Goal: Use online tool/utility: Utilize a website feature to perform a specific function

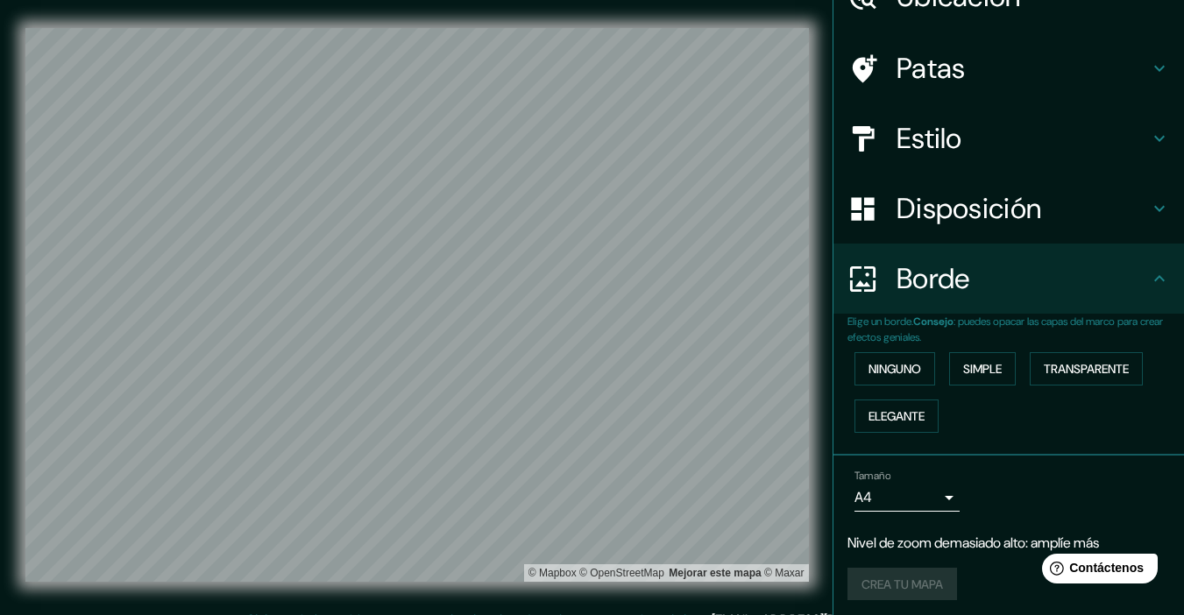
scroll to position [66, 0]
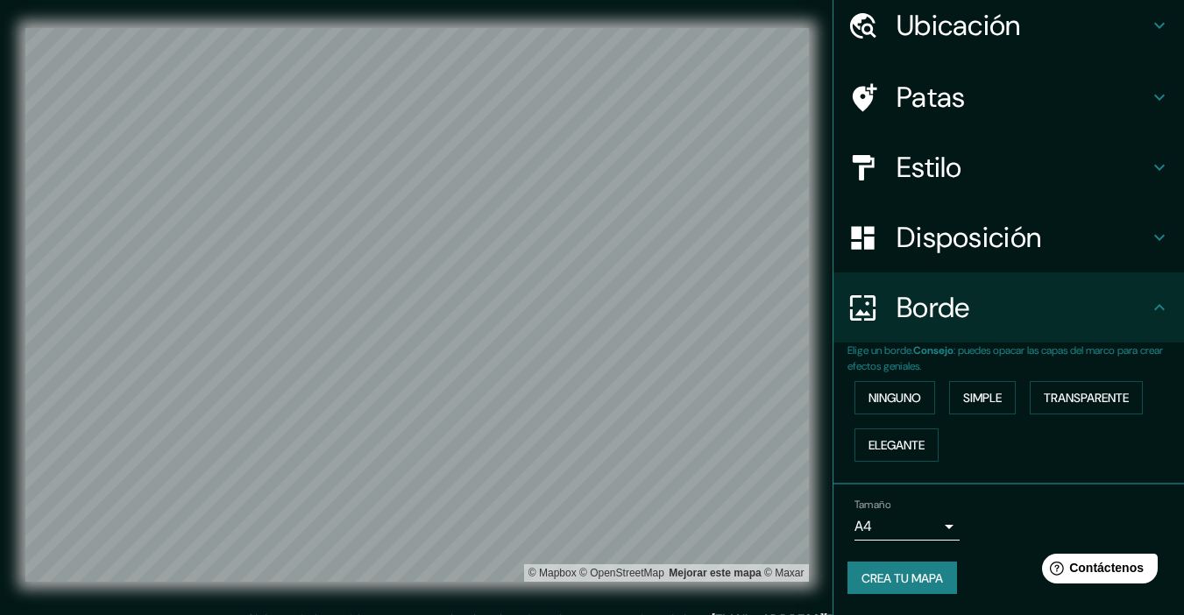
click at [846, 160] on div "Mappin Ubicación La [PERSON_NAME][GEOGRAPHIC_DATA], [GEOGRAPHIC_DATA], [GEOGRAP…" at bounding box center [592, 319] width 1184 height 638
click at [709, 1] on div "© Mapbox © OpenStreetMap Mejorar este mapa © Maxar" at bounding box center [417, 305] width 1122 height 610
click at [531, 583] on html "Mappin Ubicación La [PERSON_NAME][GEOGRAPHIC_DATA], [GEOGRAPHIC_DATA], [GEOGRAP…" at bounding box center [592, 307] width 1184 height 615
click at [892, 3] on div "Ubicación" at bounding box center [1008, 25] width 351 height 70
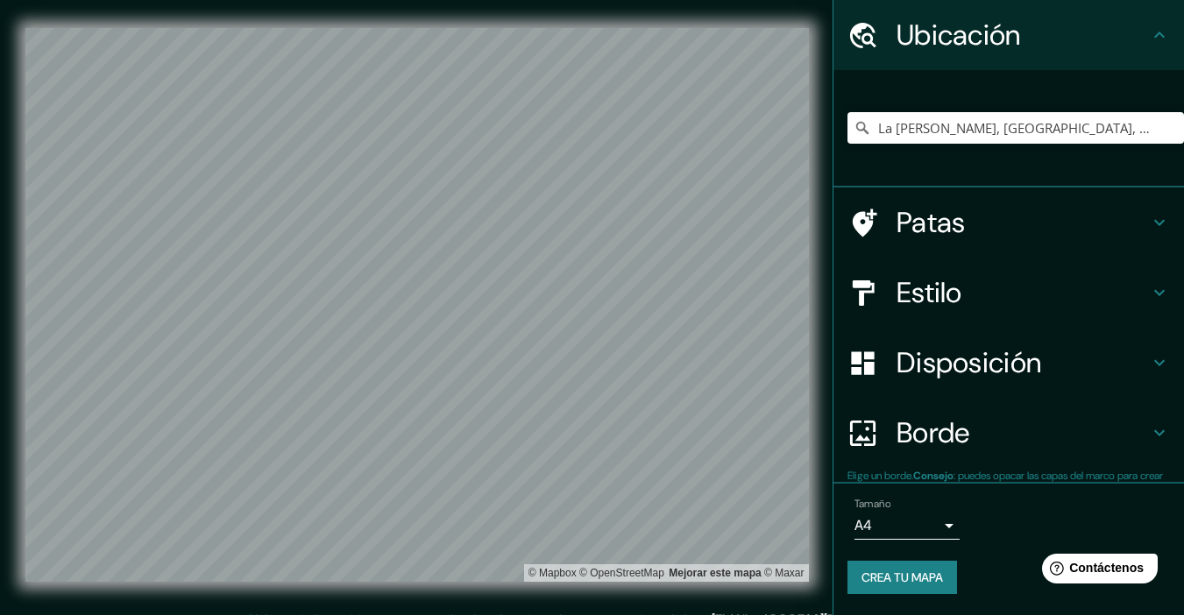
scroll to position [56, 0]
click at [892, 128] on icon "Claro" at bounding box center [1170, 128] width 14 height 14
click at [892, 131] on input "Elige tu ciudad o zona" at bounding box center [1015, 128] width 337 height 32
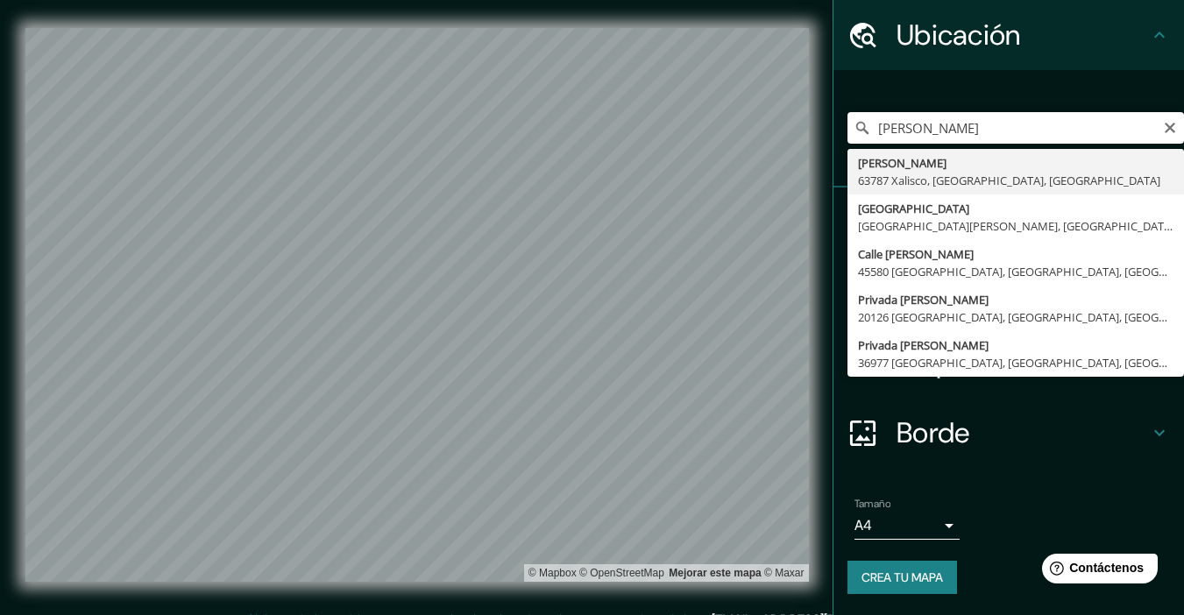
type input "[PERSON_NAME], 63787 [GEOGRAPHIC_DATA], [GEOGRAPHIC_DATA], [GEOGRAPHIC_DATA]"
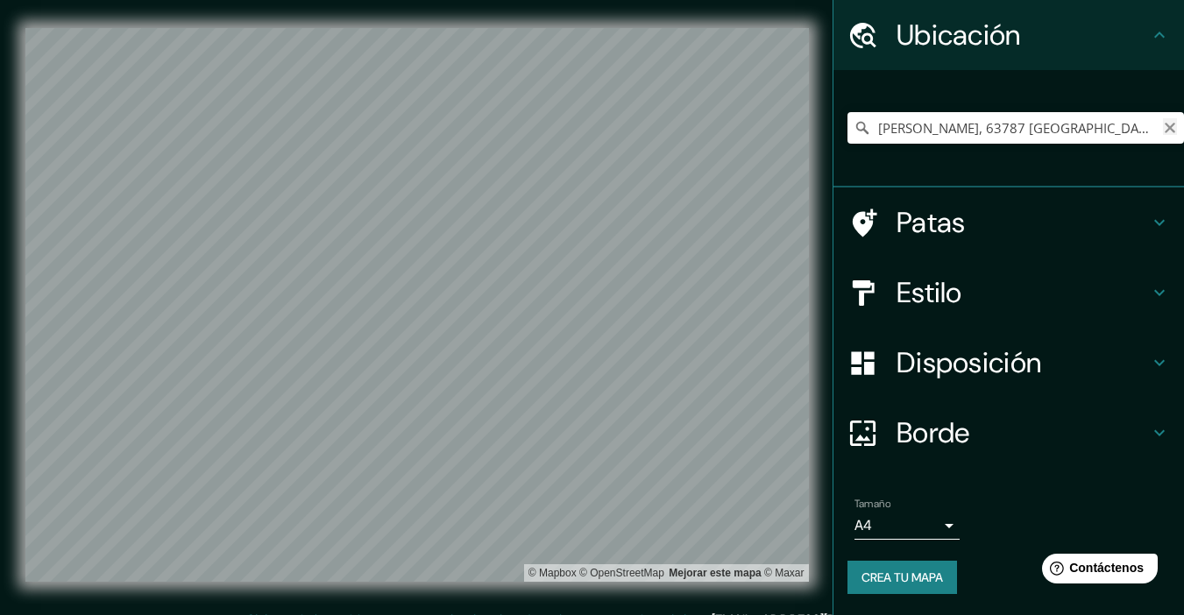
click at [892, 128] on icon "Claro" at bounding box center [1170, 128] width 14 height 14
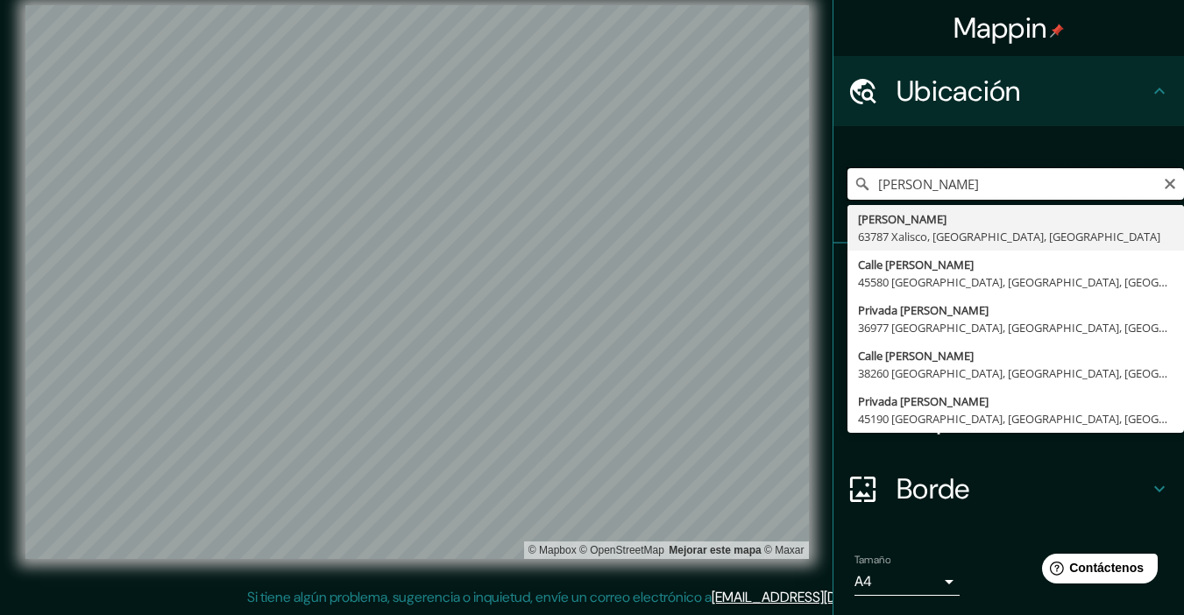
drag, startPoint x: 896, startPoint y: 183, endPoint x: 883, endPoint y: 181, distance: 12.4
click at [892, 183] on input "[PERSON_NAME]" at bounding box center [1015, 184] width 337 height 32
click at [883, 181] on input "[PERSON_NAME]" at bounding box center [1015, 184] width 337 height 32
click at [892, 181] on input "[PERSON_NAME]" at bounding box center [1015, 184] width 337 height 32
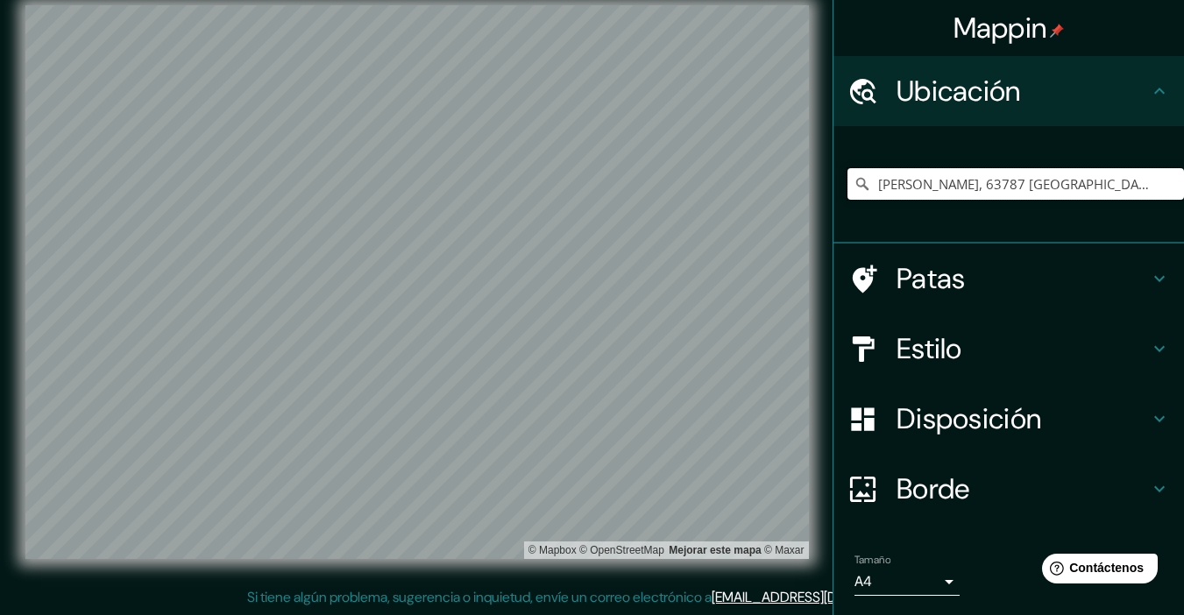
type input "[PERSON_NAME], 63787 [GEOGRAPHIC_DATA], [GEOGRAPHIC_DATA], [GEOGRAPHIC_DATA]"
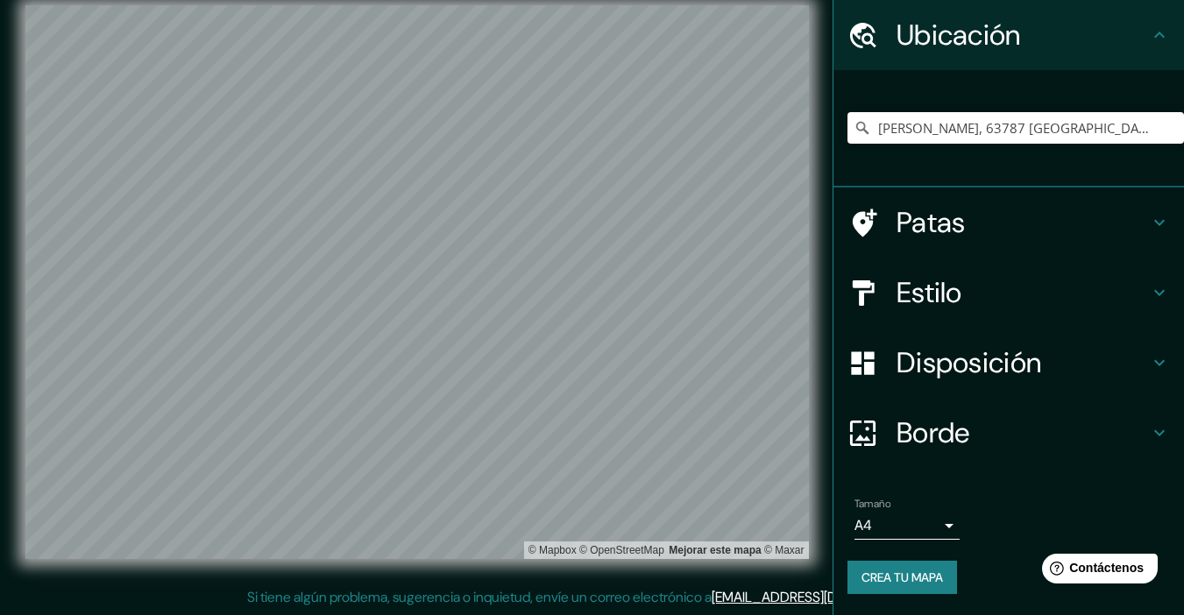
scroll to position [56, 0]
click at [413, 583] on html "Mappin Ubicación [PERSON_NAME], 63787 [GEOGRAPHIC_DATA], [GEOGRAPHIC_DATA], [GE…" at bounding box center [592, 284] width 1184 height 615
drag, startPoint x: 1159, startPoint y: 130, endPoint x: 1148, endPoint y: 137, distance: 12.6
click at [892, 131] on icon "Claro" at bounding box center [1170, 128] width 11 height 11
click at [571, 0] on html "Mappin Ubicación [PERSON_NAME] 63787 [GEOGRAPHIC_DATA], [GEOGRAPHIC_DATA], [GEO…" at bounding box center [592, 284] width 1184 height 615
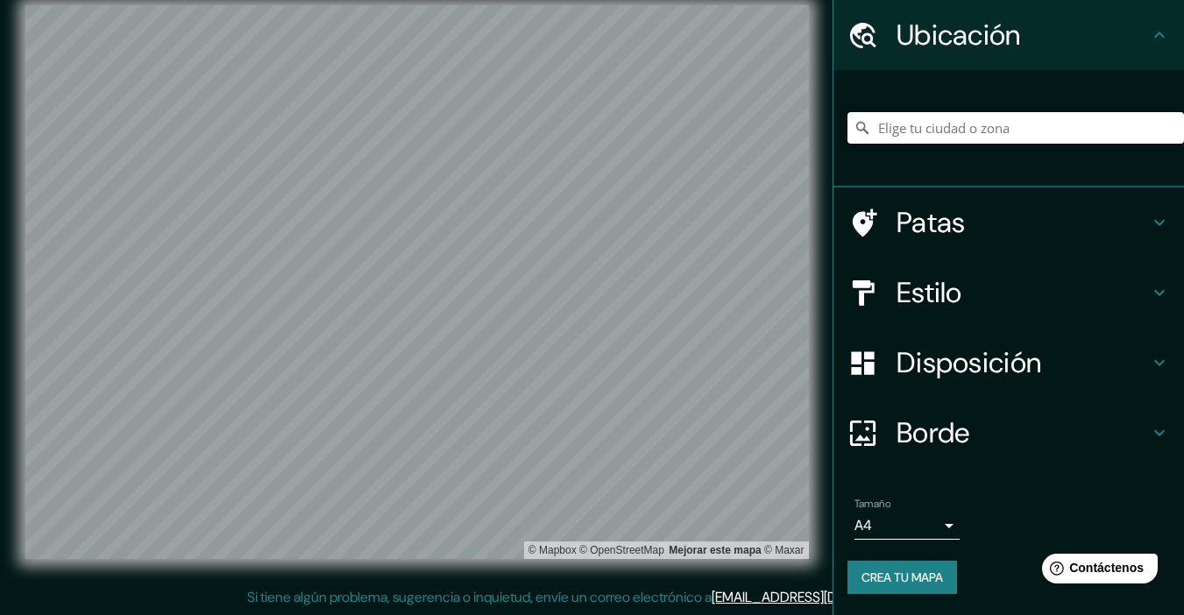
click at [892, 131] on input "Elige tu ciudad o zona" at bounding box center [1015, 128] width 337 height 32
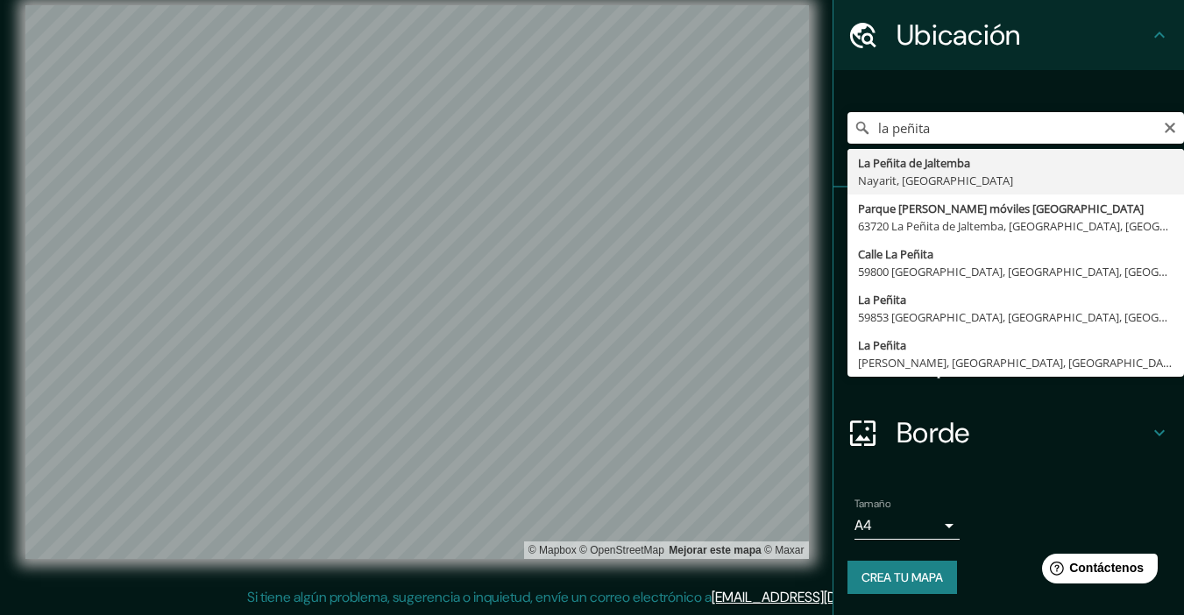
type input "La Peñita de Jaltemba, [GEOGRAPHIC_DATA], [GEOGRAPHIC_DATA]"
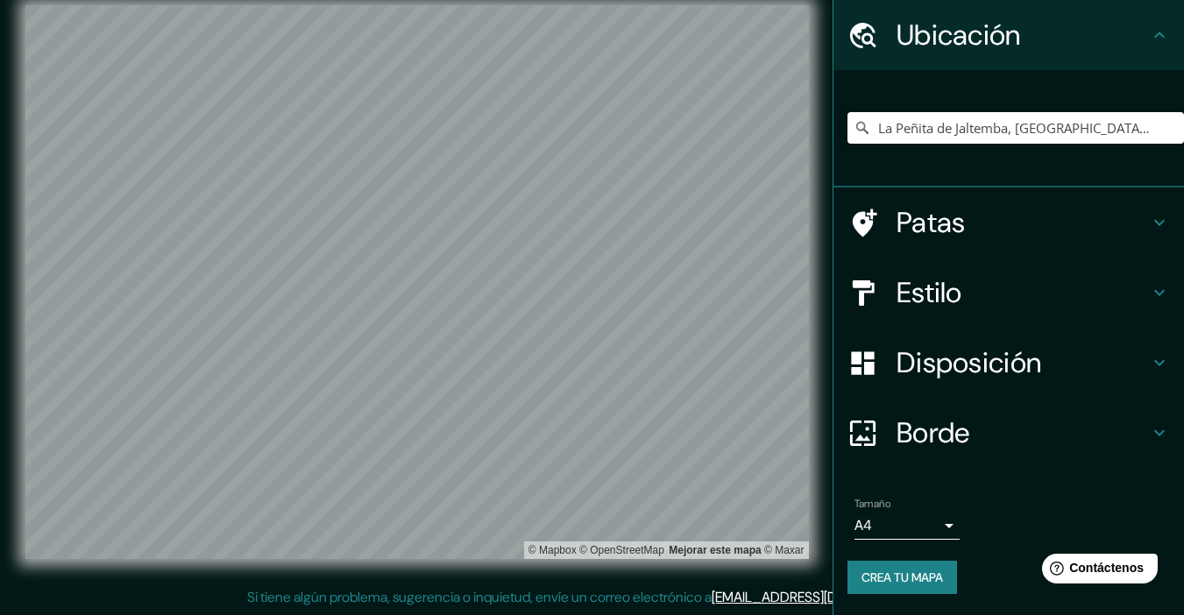
click at [421, 583] on html "Mappin Ubicación La Peñita de Jaltemba, [GEOGRAPHIC_DATA], [GEOGRAPHIC_DATA] Pa…" at bounding box center [592, 284] width 1184 height 615
drag, startPoint x: 884, startPoint y: 266, endPoint x: 885, endPoint y: 278, distance: 11.4
click at [884, 271] on div "Estilo" at bounding box center [1008, 293] width 351 height 70
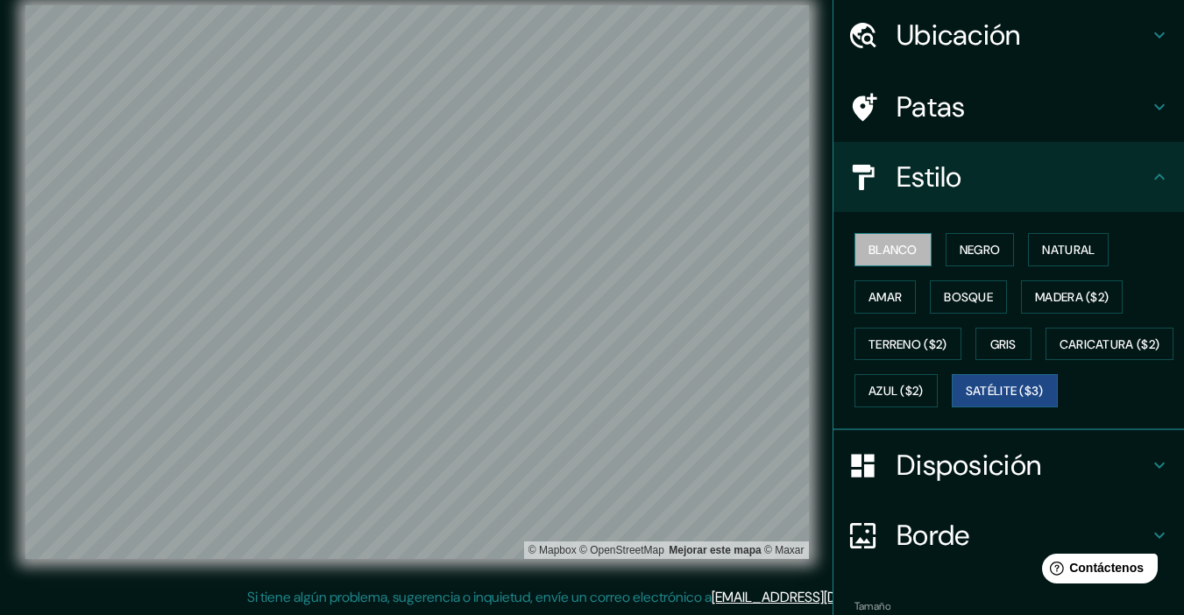
click at [877, 254] on font "Blanco" at bounding box center [893, 250] width 49 height 16
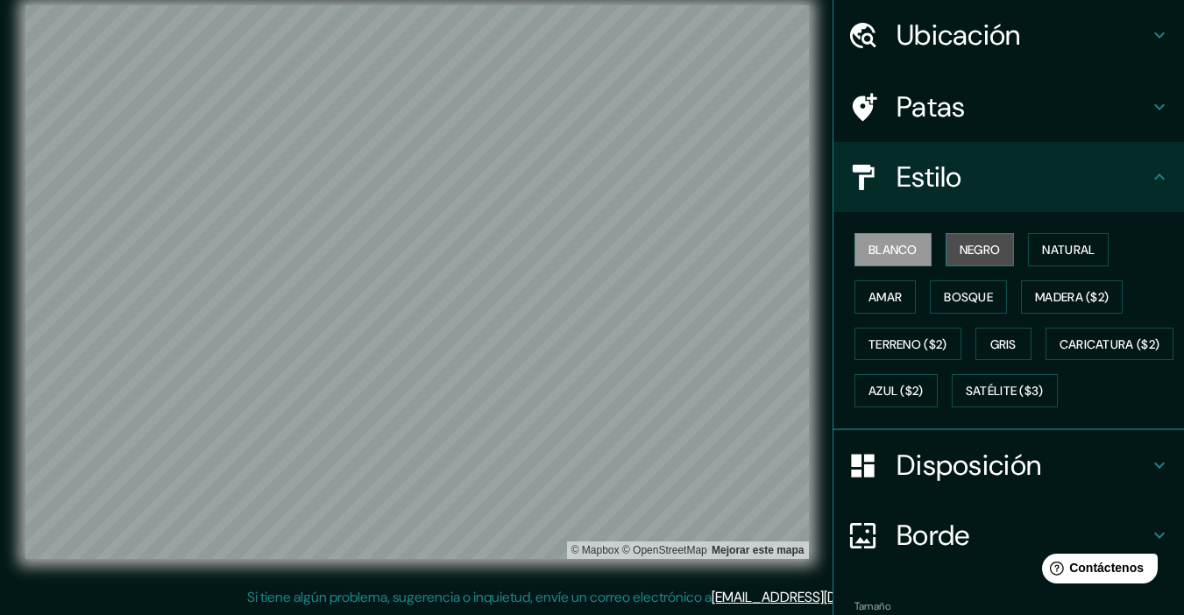
click at [892, 248] on font "Negro" at bounding box center [980, 250] width 41 height 16
click at [892, 250] on font "Blanco" at bounding box center [893, 250] width 49 height 16
click at [892, 244] on font "Natural" at bounding box center [1068, 250] width 53 height 16
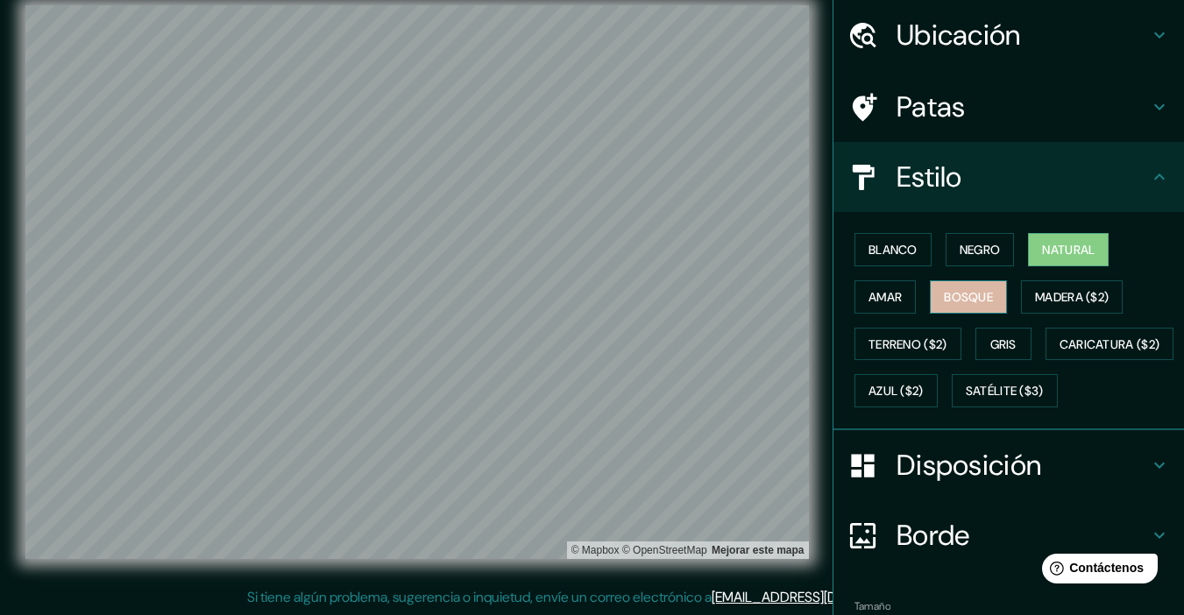
click at [892, 301] on font "Bosque" at bounding box center [968, 297] width 49 height 16
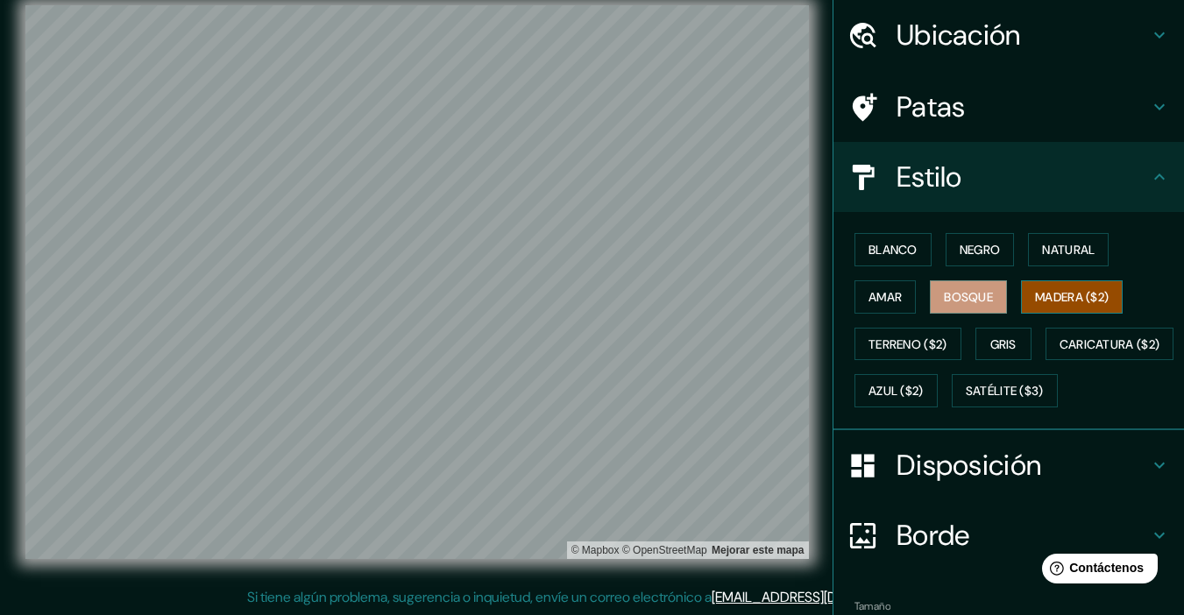
click at [892, 287] on font "Madera ($2)" at bounding box center [1072, 297] width 74 height 23
click at [892, 289] on font "Bosque" at bounding box center [968, 297] width 49 height 16
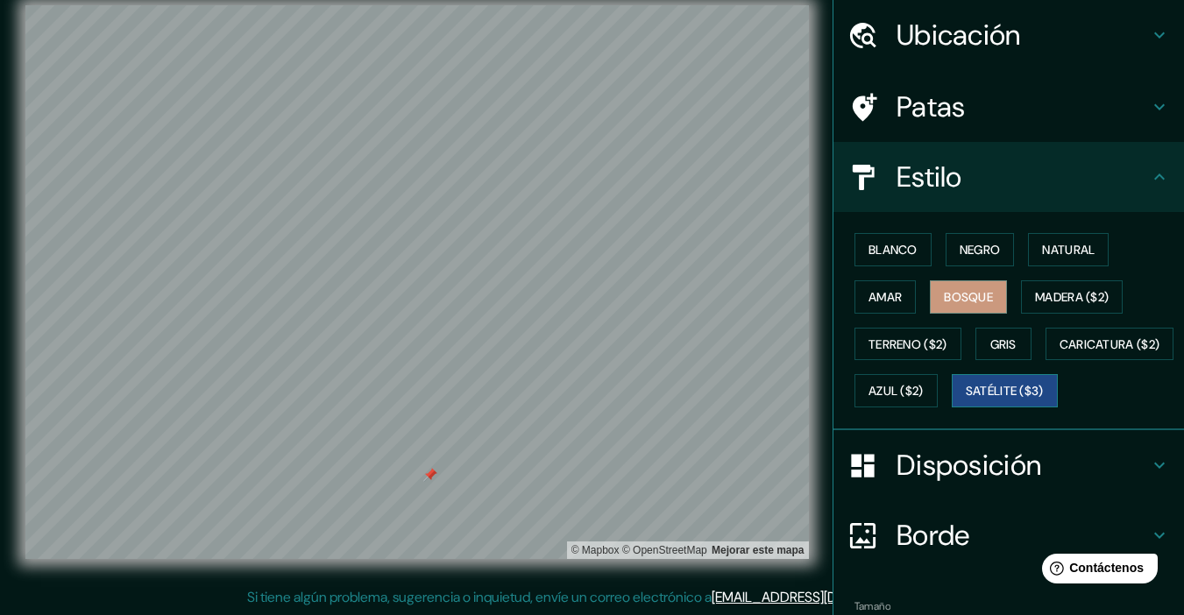
click at [892, 402] on font "Satélite ($3)" at bounding box center [1005, 390] width 78 height 23
